Goal: Information Seeking & Learning: Learn about a topic

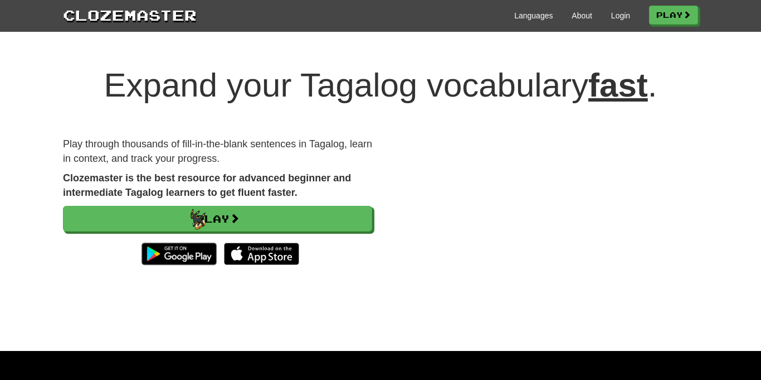
click at [191, 209] on link "Play" at bounding box center [217, 219] width 309 height 26
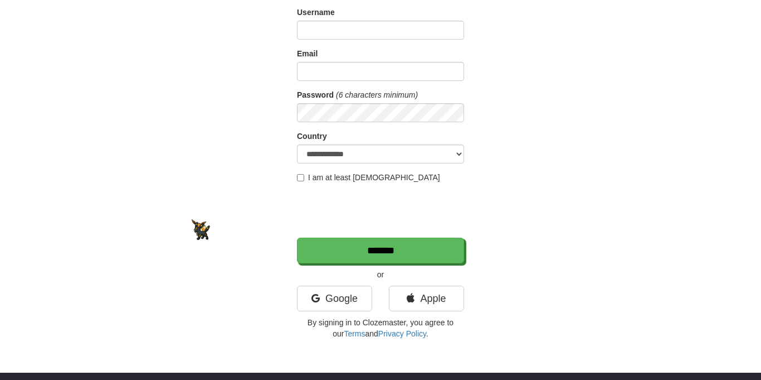
scroll to position [88, 0]
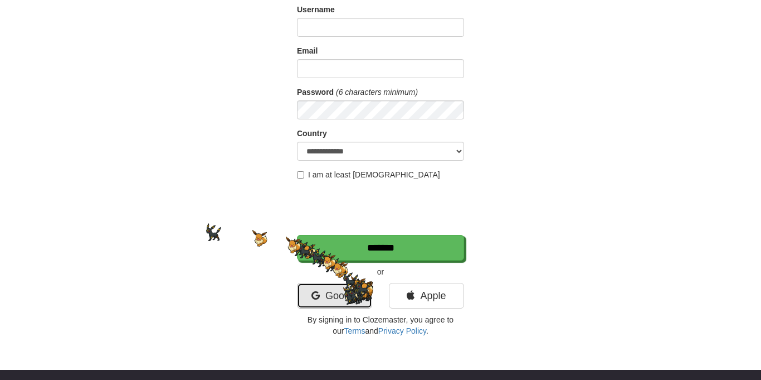
click at [343, 287] on link "Google" at bounding box center [334, 296] width 75 height 26
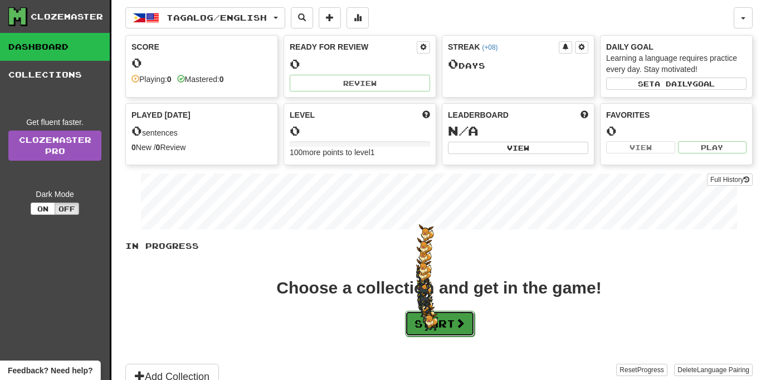
click at [423, 313] on button "Start" at bounding box center [440, 323] width 70 height 26
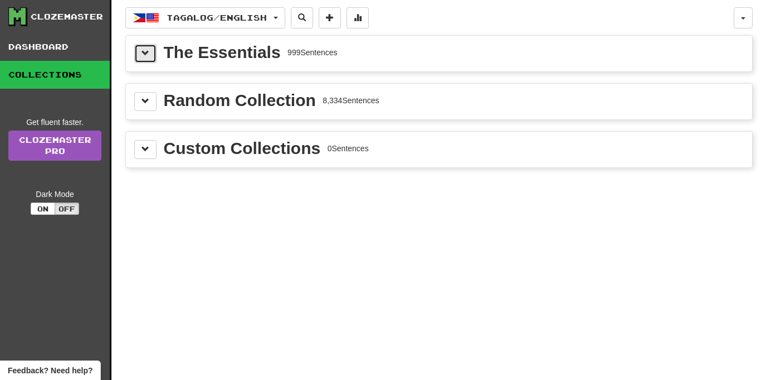
click at [146, 51] on span at bounding box center [146, 53] width 8 height 8
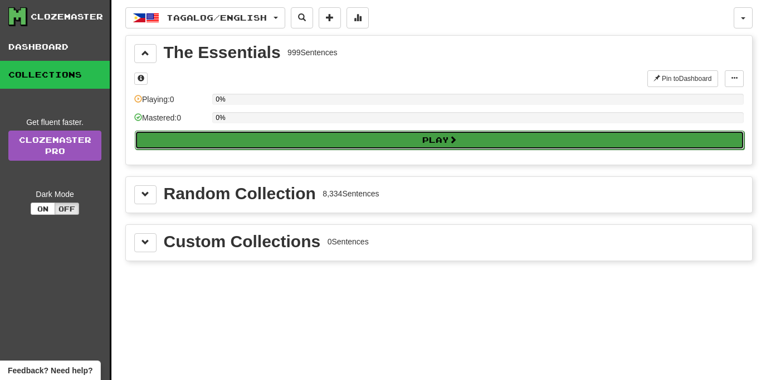
click at [227, 135] on button "Play" at bounding box center [440, 139] width 610 height 19
select select "**"
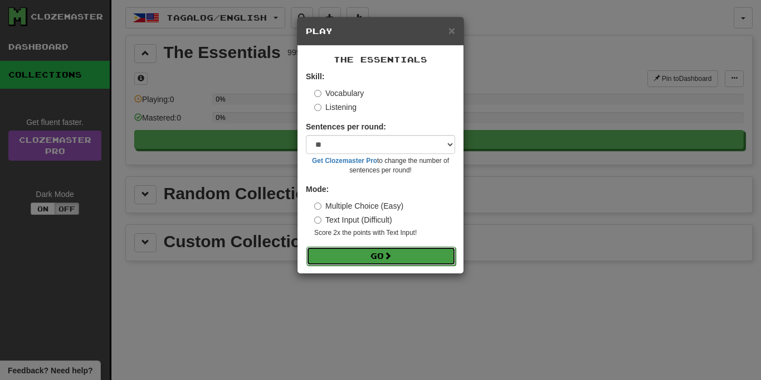
click at [342, 257] on button "Go" at bounding box center [381, 255] width 149 height 19
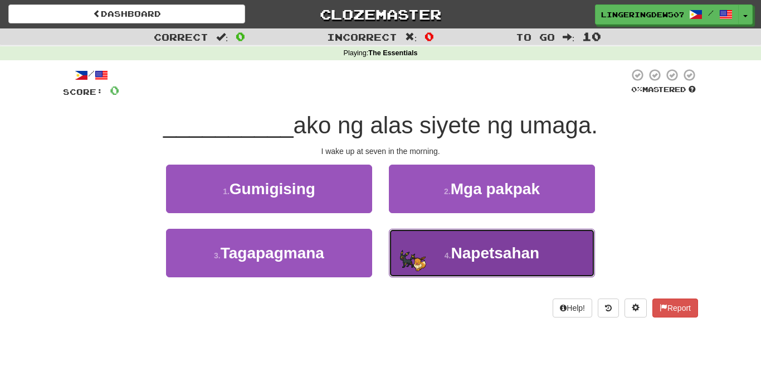
click at [415, 256] on button "4 . [GEOGRAPHIC_DATA]" at bounding box center [492, 253] width 206 height 48
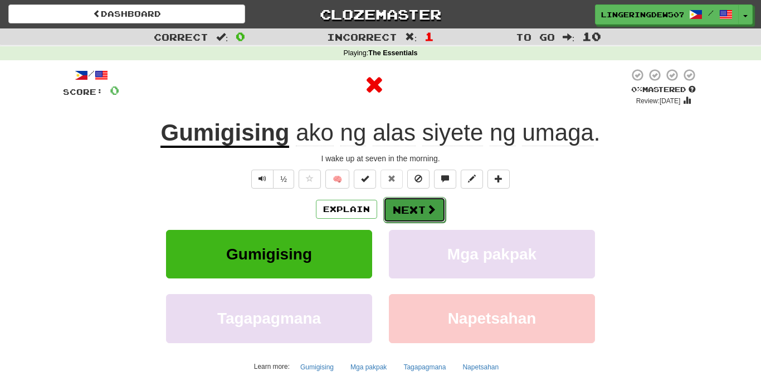
click at [411, 202] on button "Next" at bounding box center [414, 210] width 62 height 26
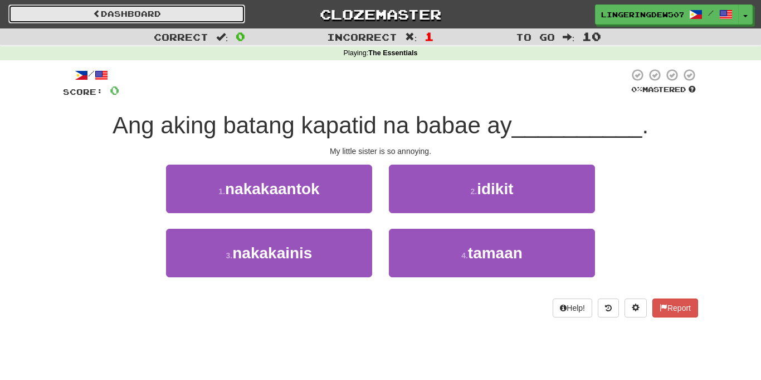
click at [31, 5] on link "Dashboard" at bounding box center [126, 13] width 237 height 19
